Goal: Task Accomplishment & Management: Complete application form

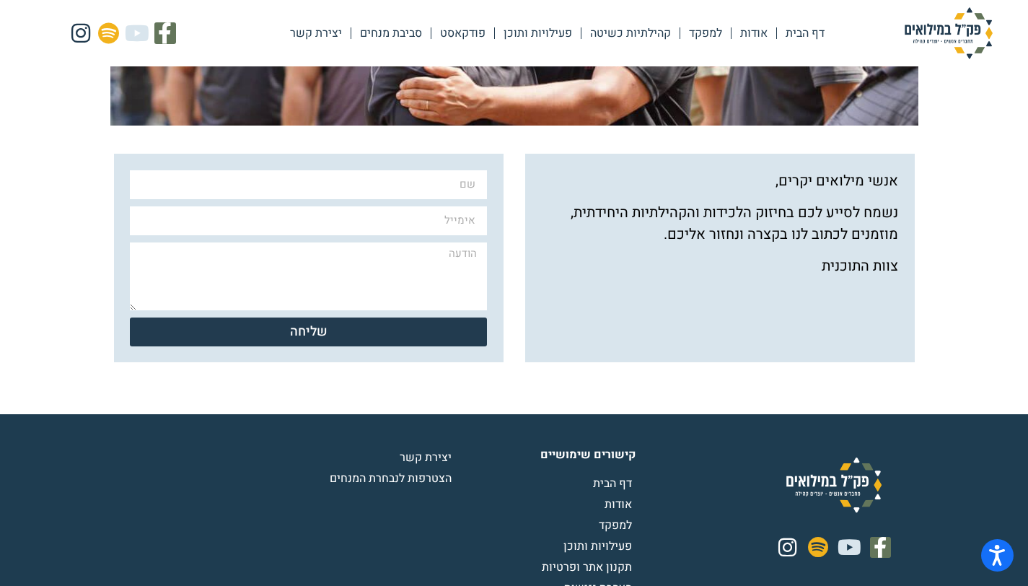
scroll to position [371, 0]
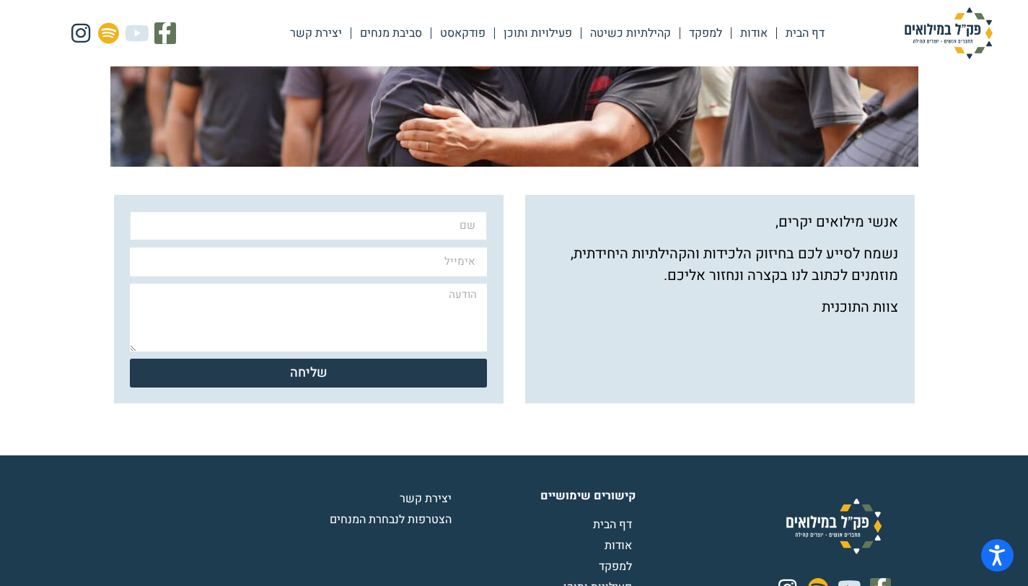
click at [457, 230] on input "שם" at bounding box center [308, 225] width 356 height 29
type input "[PERSON_NAME]"
click at [441, 280] on div "שם [PERSON_NAME] אימייל הודעה שליחה" at bounding box center [308, 302] width 364 height 183
click at [452, 268] on input "אימייל" at bounding box center [308, 262] width 356 height 29
type input "[EMAIL_ADDRESS][DOMAIN_NAME]"
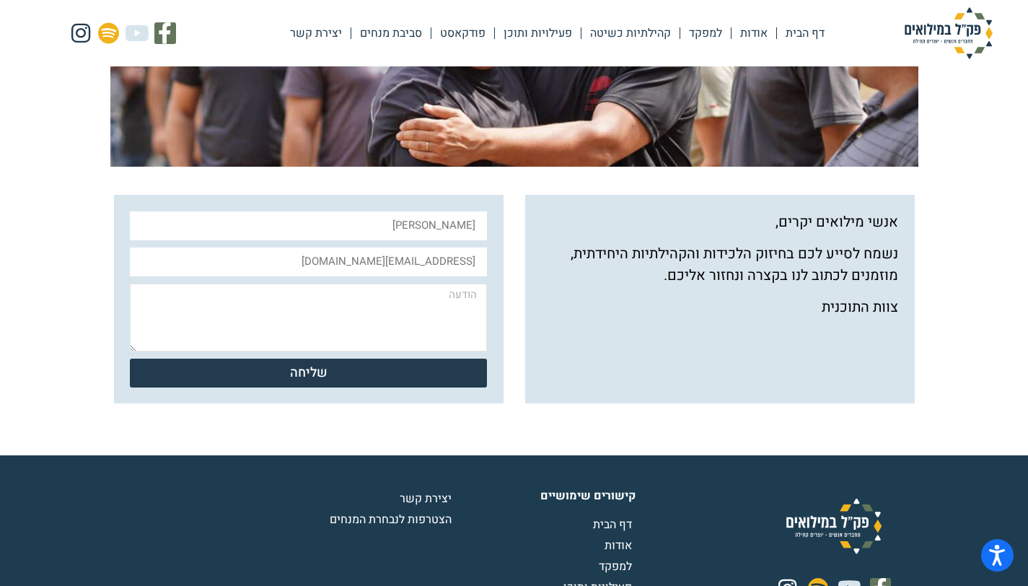
click at [394, 300] on textarea "הודעה" at bounding box center [308, 318] width 356 height 68
paste textarea "[PERSON_NAME], [PERSON_NAME], בוגר תואר שני בייעוץ ארגוני. [DATE] הגשתי מועמדות…"
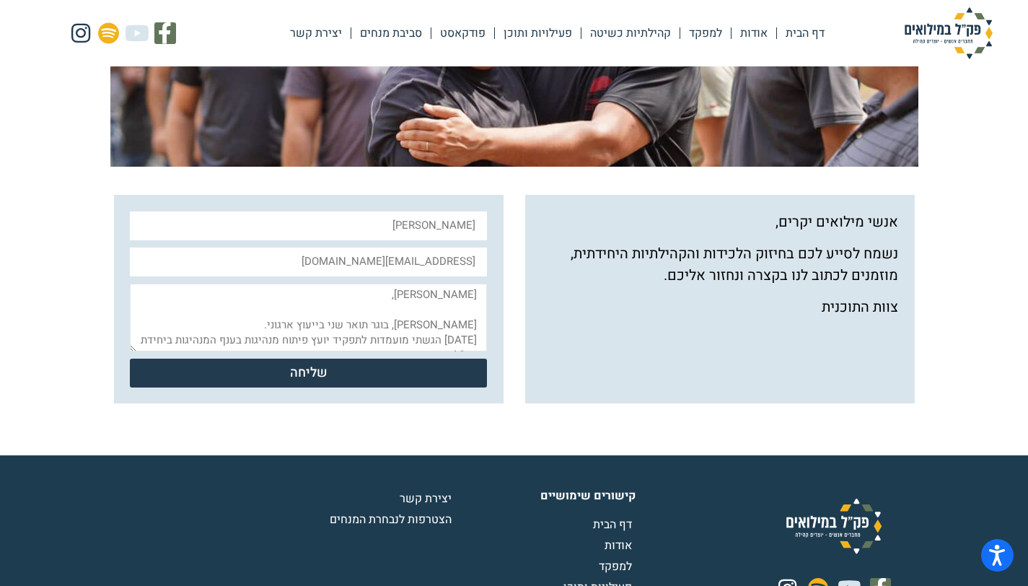
scroll to position [149, 0]
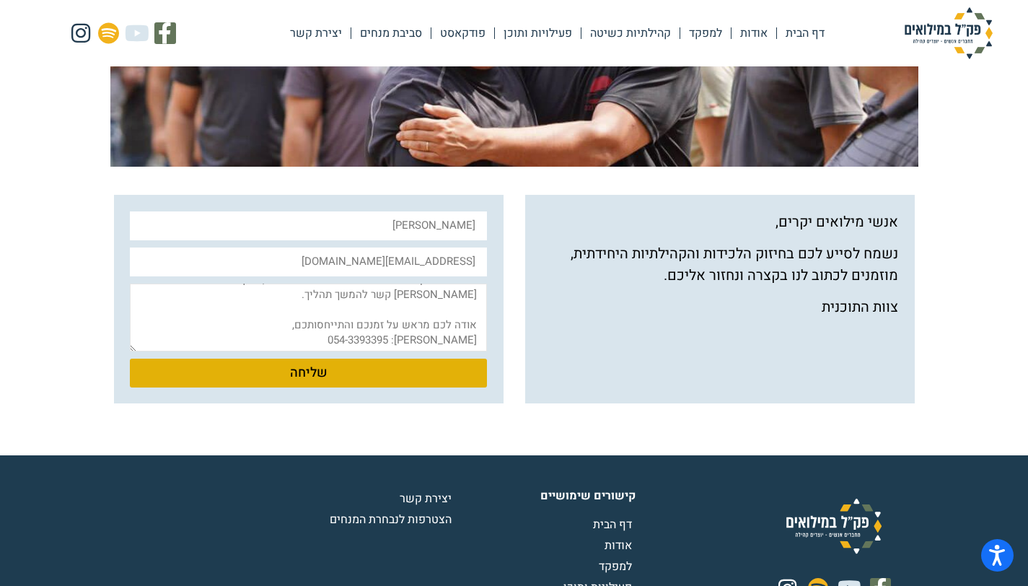
type textarea "[PERSON_NAME], [PERSON_NAME], בוגר תואר שני בייעוץ ארגוני. [DATE] הגשתי מועמדות…"
click at [401, 372] on span "שליחה" at bounding box center [308, 373] width 322 height 13
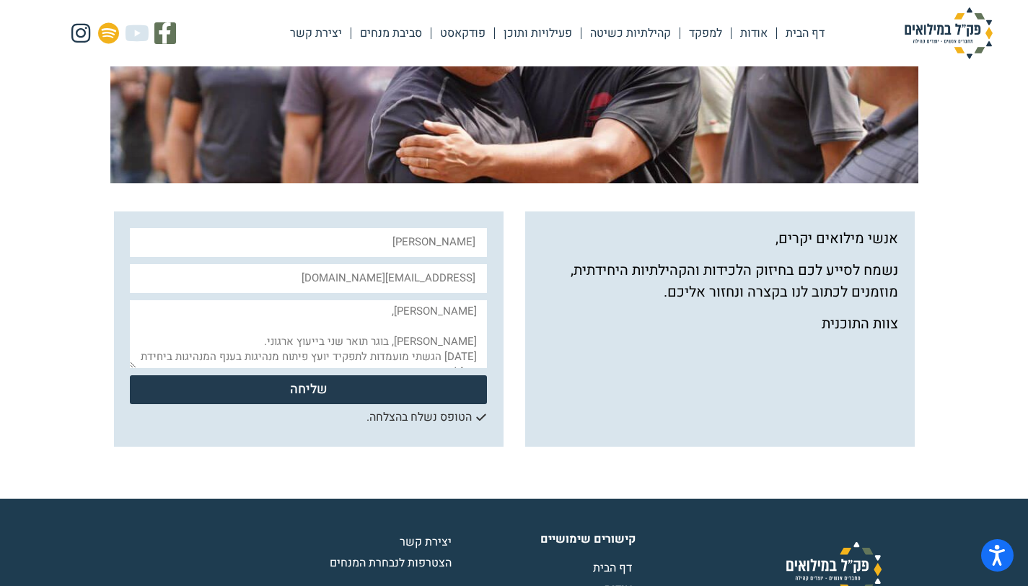
scroll to position [354, 0]
